Goal: Find specific page/section: Find specific page/section

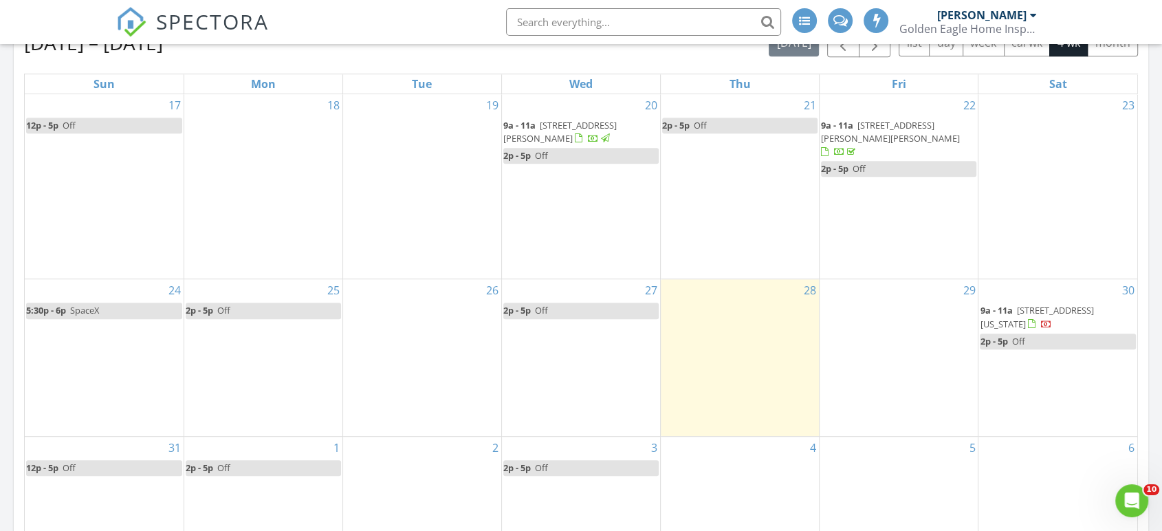
scroll to position [635, 0]
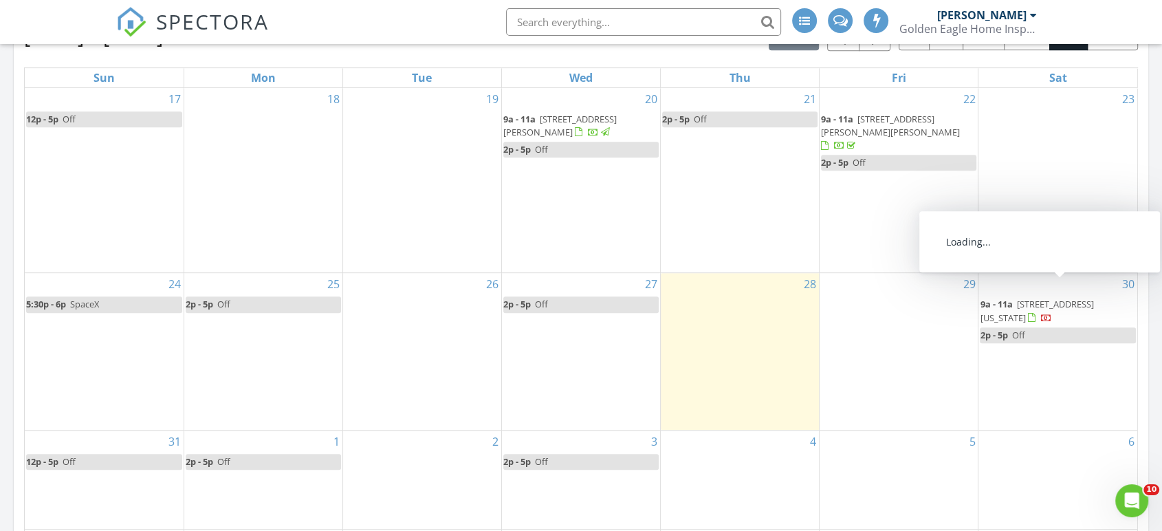
click at [1069, 298] on span "214 Texas Dr, Portales 88130" at bounding box center [1036, 310] width 113 height 25
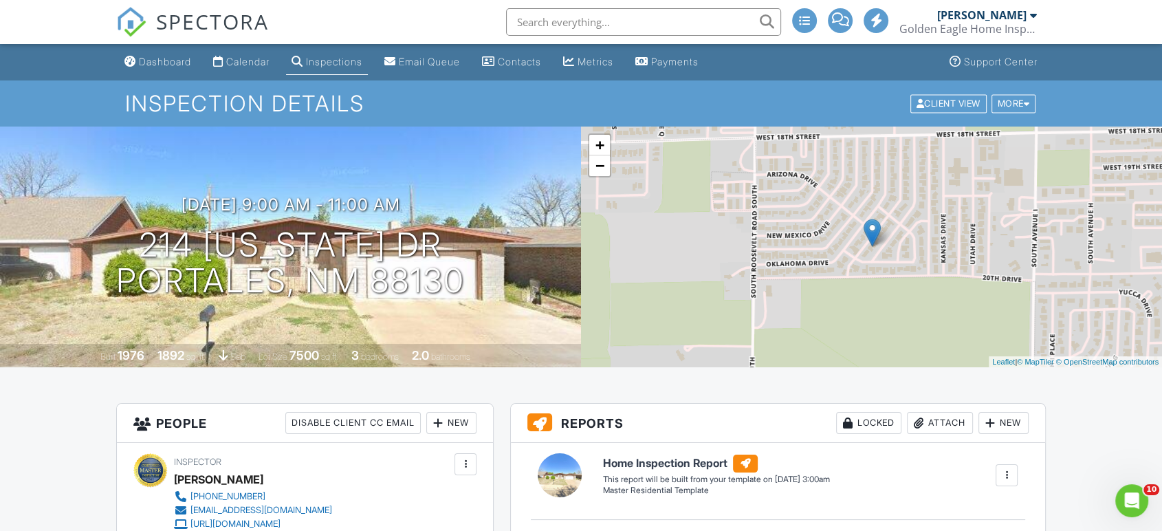
click at [200, 7] on span "SPECTORA" at bounding box center [212, 21] width 113 height 29
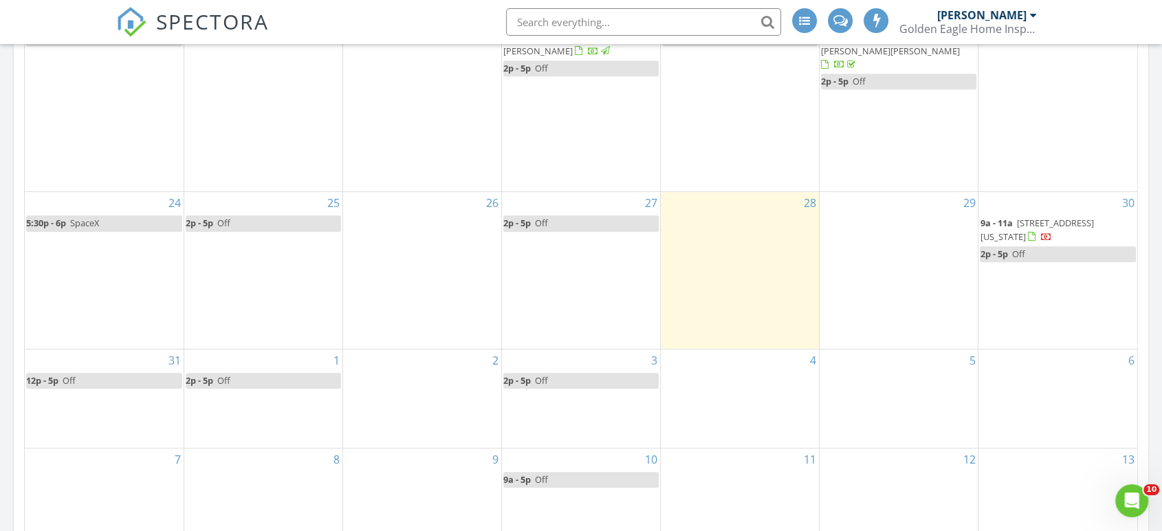
scroll to position [716, 0]
